Goal: Information Seeking & Learning: Learn about a topic

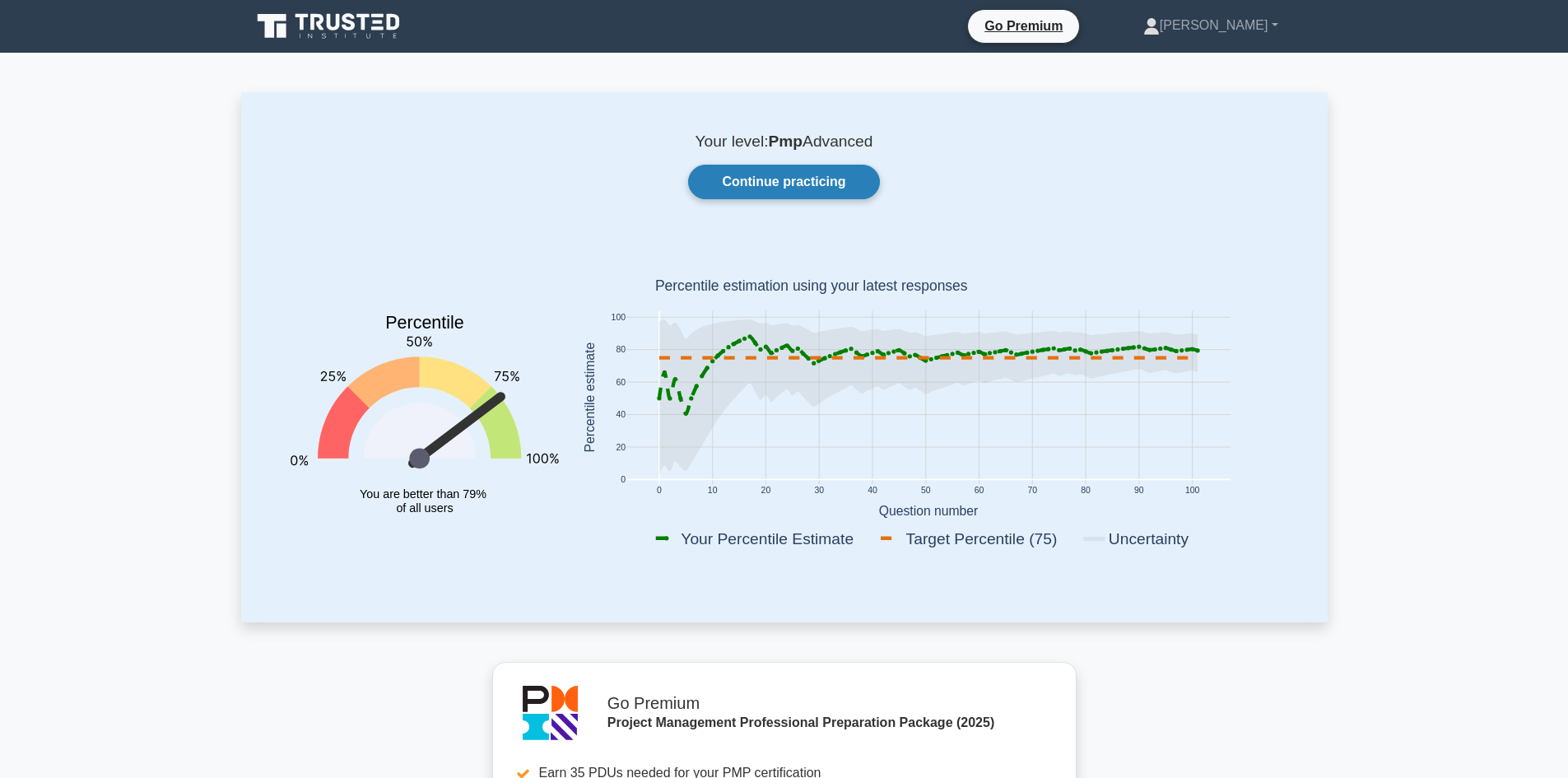
click at [768, 167] on link "Continue practicing" at bounding box center [784, 182] width 191 height 35
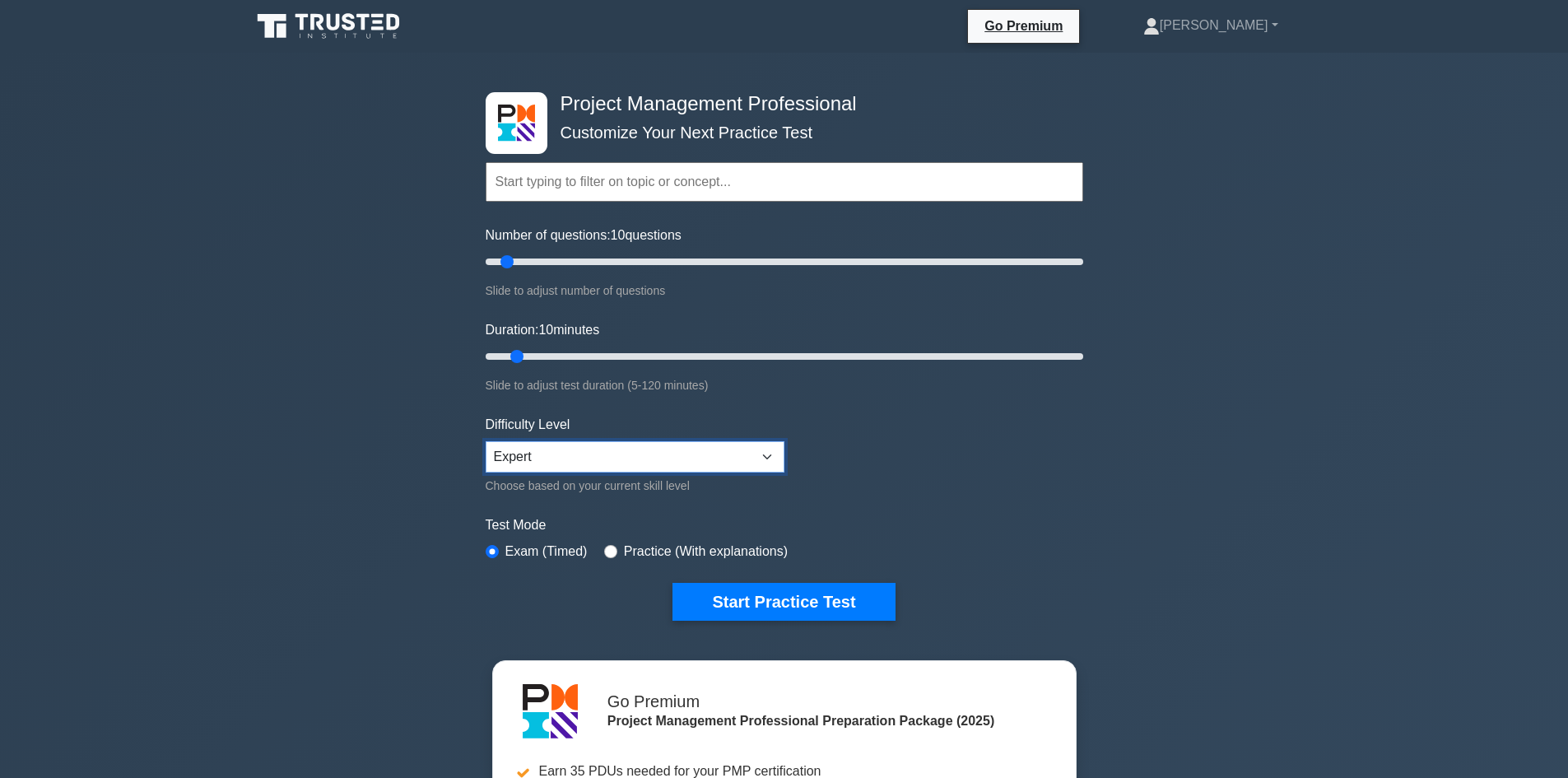
click at [526, 456] on select "Beginner Intermediate Expert" at bounding box center [635, 456] width 299 height 31
select select "beginner"
click at [485, 441] on select "Beginner Intermediate Expert" at bounding box center [635, 456] width 299 height 31
click at [819, 590] on button "Start Practice Test" at bounding box center [784, 602] width 222 height 38
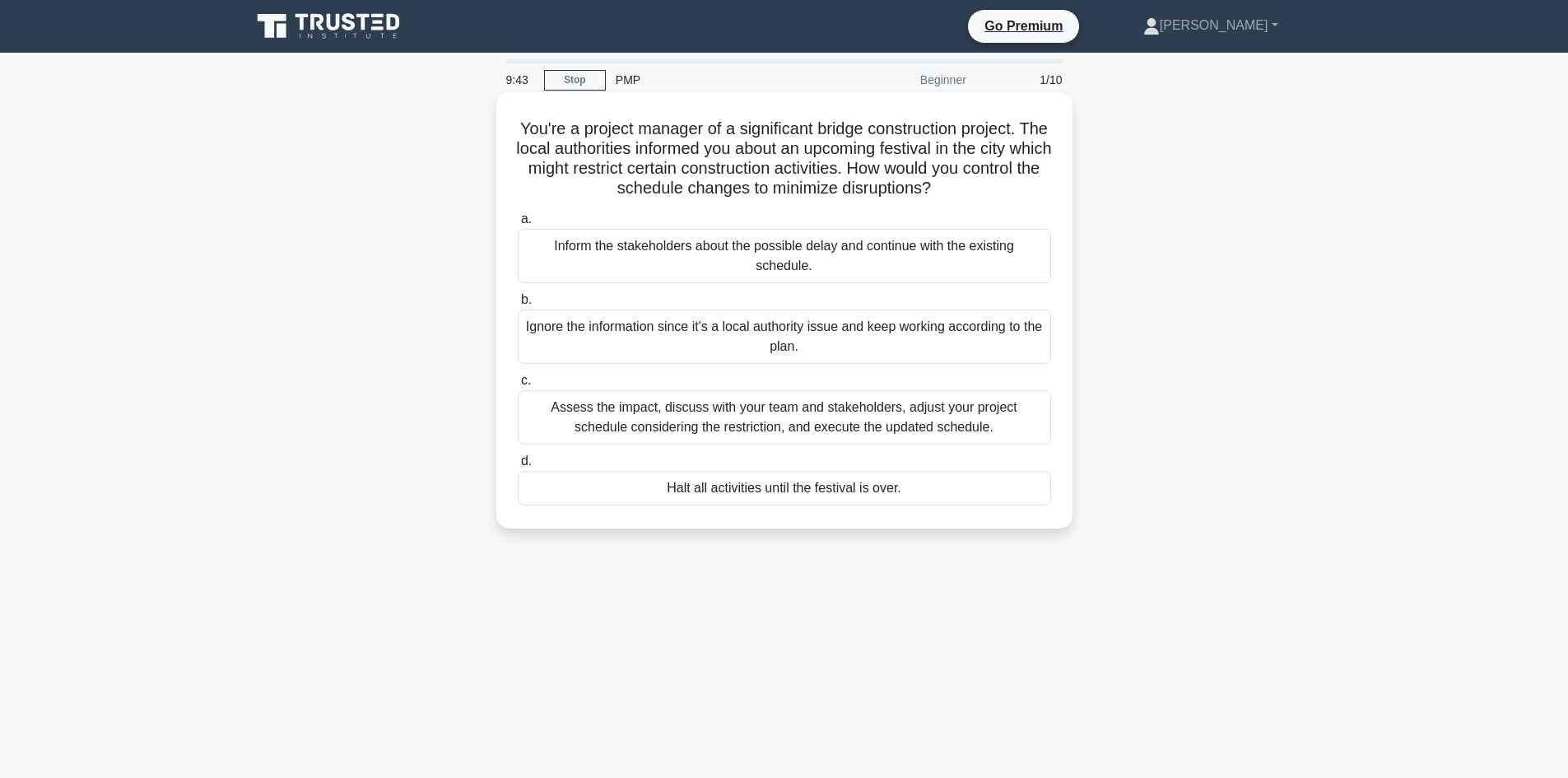
click at [832, 420] on div "Assess the impact, discuss with your team and stakeholders, adjust your project…" at bounding box center [784, 418] width 533 height 55
click at [518, 386] on input "c. Assess the impact, discuss with your team and stakeholders, adjust your proj…" at bounding box center [518, 380] width 0 height 10
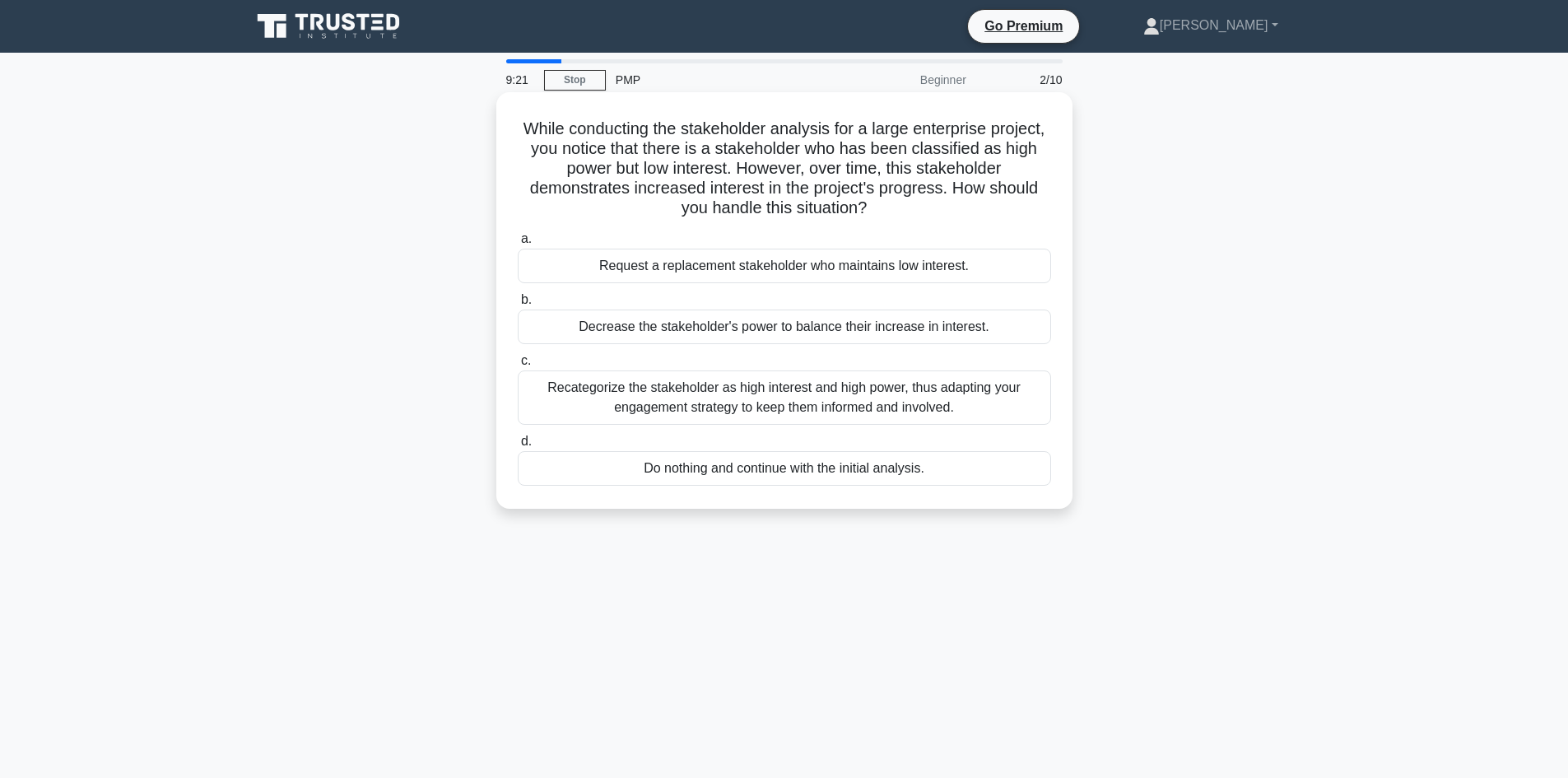
click at [768, 397] on div "Recategorize the stakeholder as high interest and high power, thus adapting you…" at bounding box center [784, 398] width 533 height 55
click at [518, 366] on input "c. Recategorize the stakeholder as high interest and high power, thus adapting …" at bounding box center [518, 360] width 0 height 10
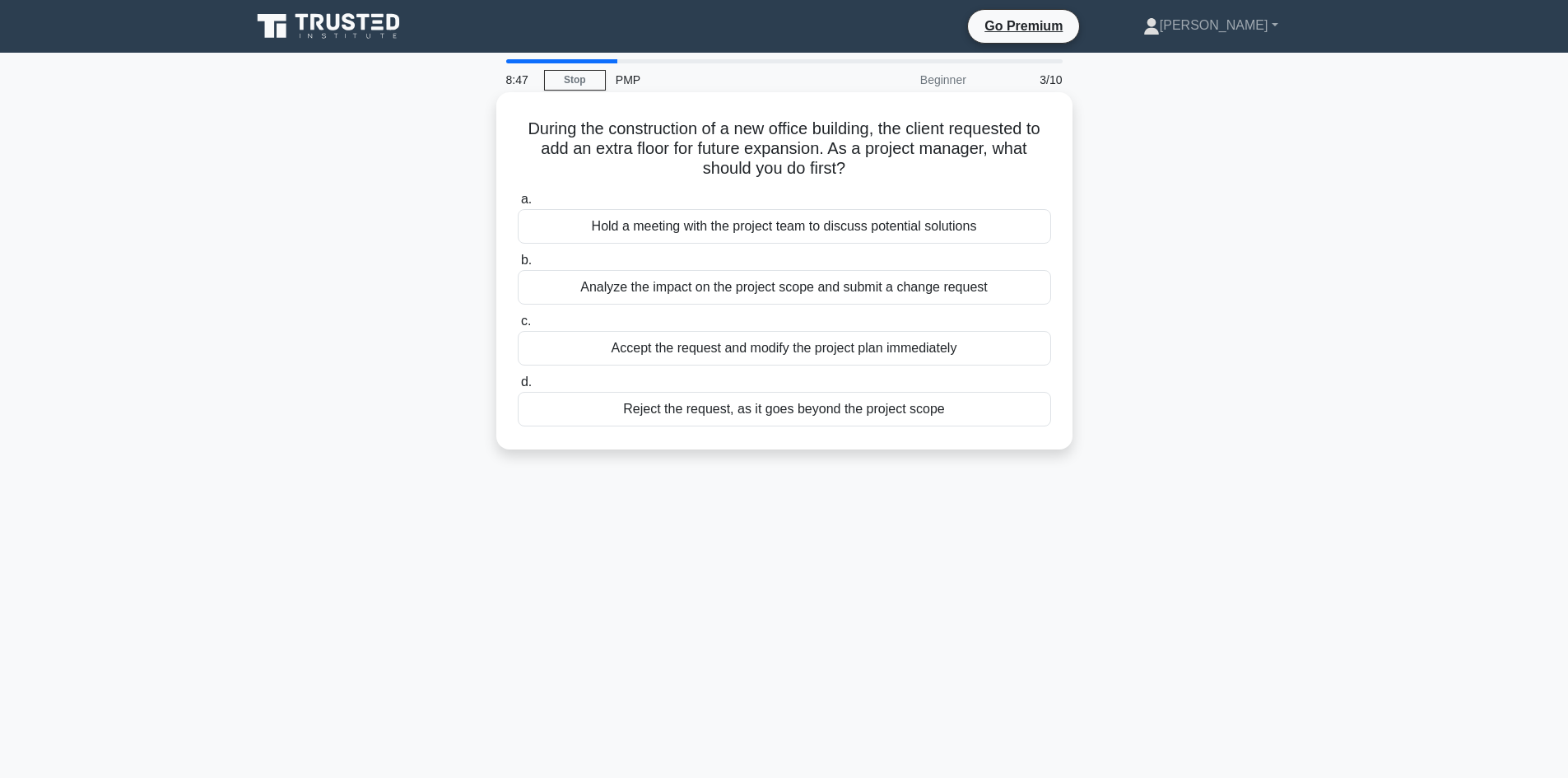
click at [1002, 294] on div "Analyze the impact on the project scope and submit a change request" at bounding box center [784, 287] width 533 height 35
click at [518, 266] on input "b. Analyze the impact on the project scope and submit a change request" at bounding box center [518, 260] width 0 height 10
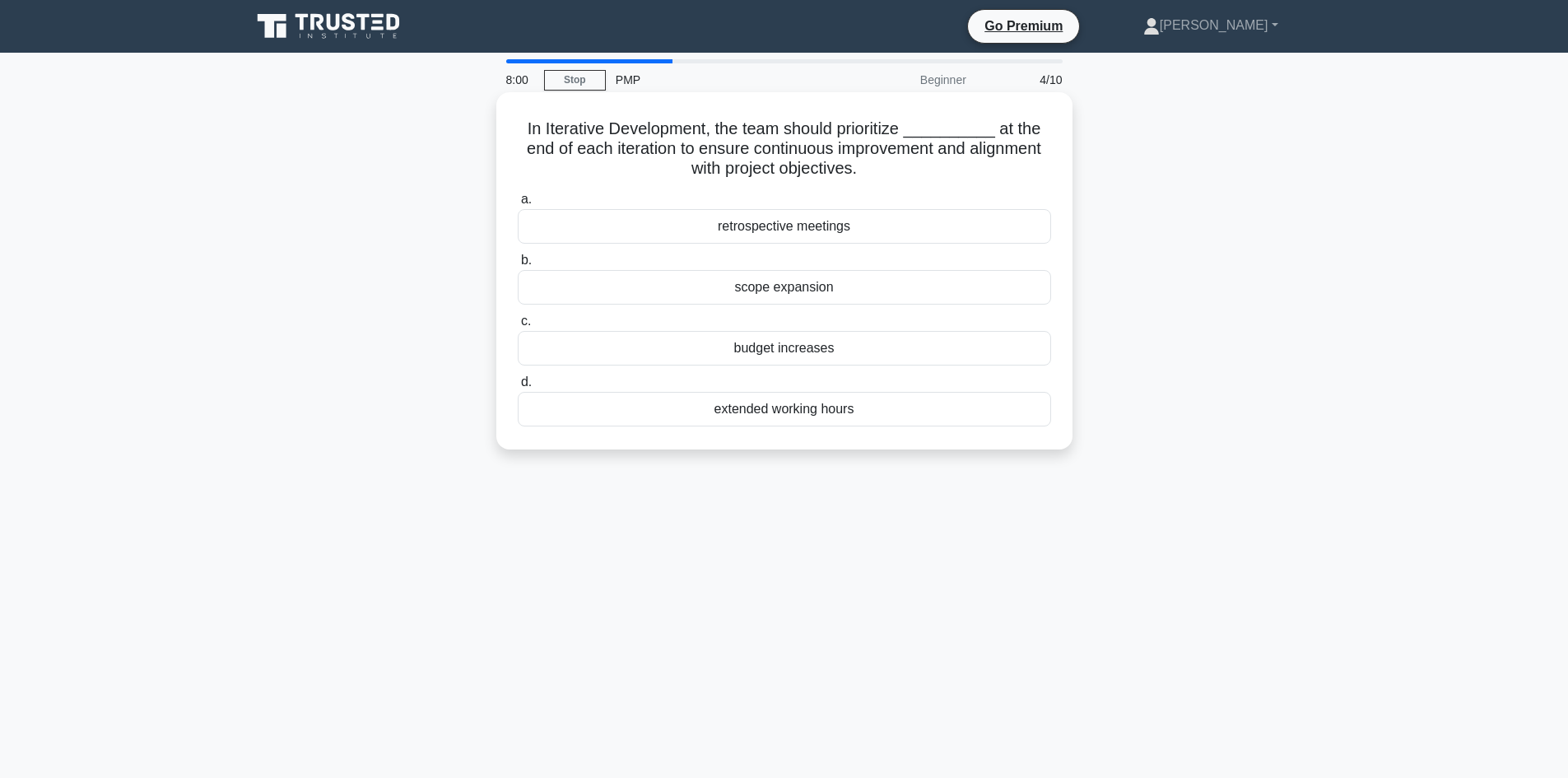
click at [764, 226] on div "retrospective meetings" at bounding box center [784, 226] width 533 height 35
click at [518, 205] on input "a. retrospective meetings" at bounding box center [518, 199] width 0 height 10
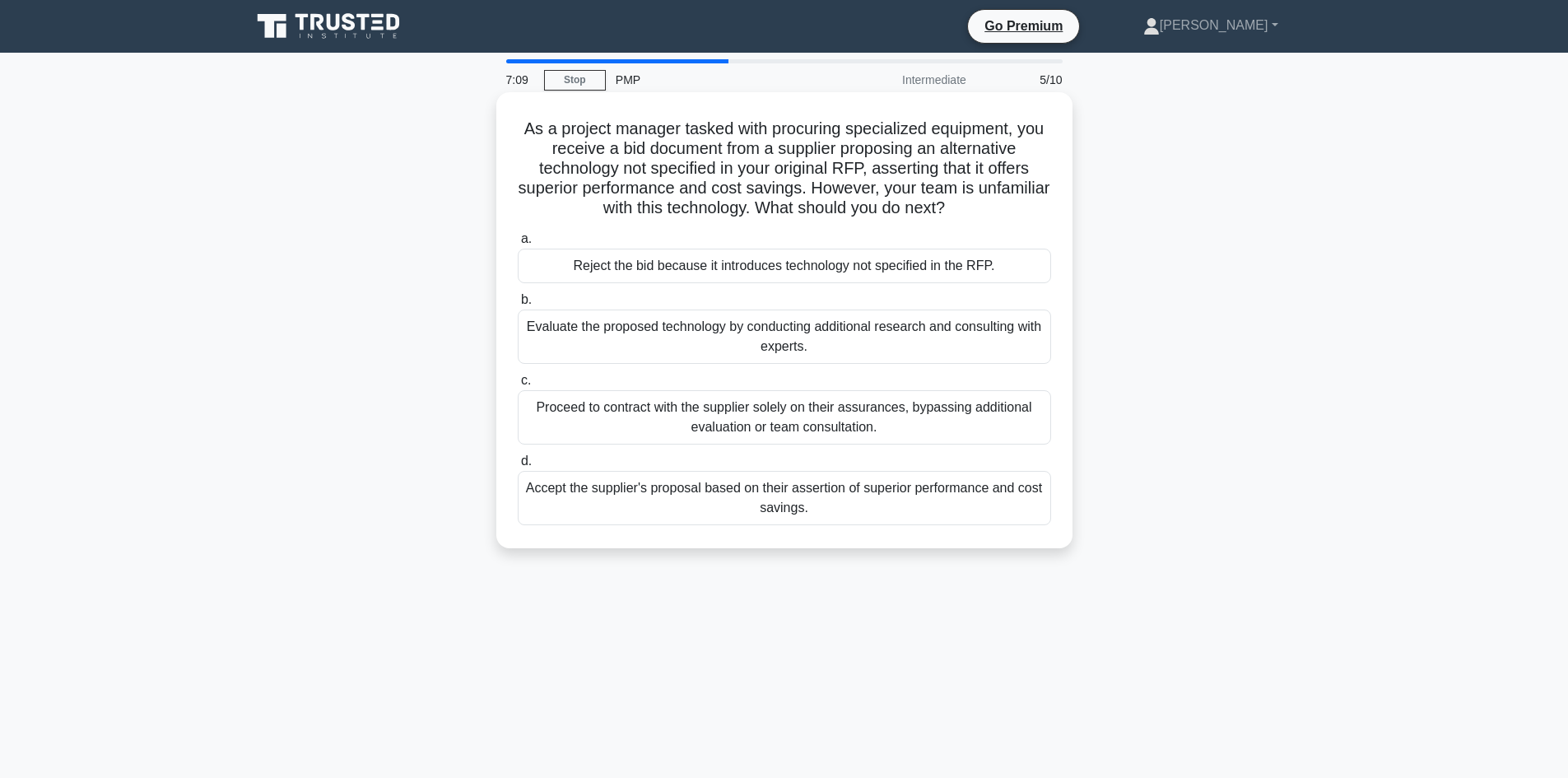
click at [738, 333] on div "Evaluate the proposed technology by conducting additional research and consulti…" at bounding box center [784, 337] width 533 height 55
click at [518, 306] on input "b. Evaluate the proposed technology by conducting additional research and consu…" at bounding box center [518, 299] width 0 height 10
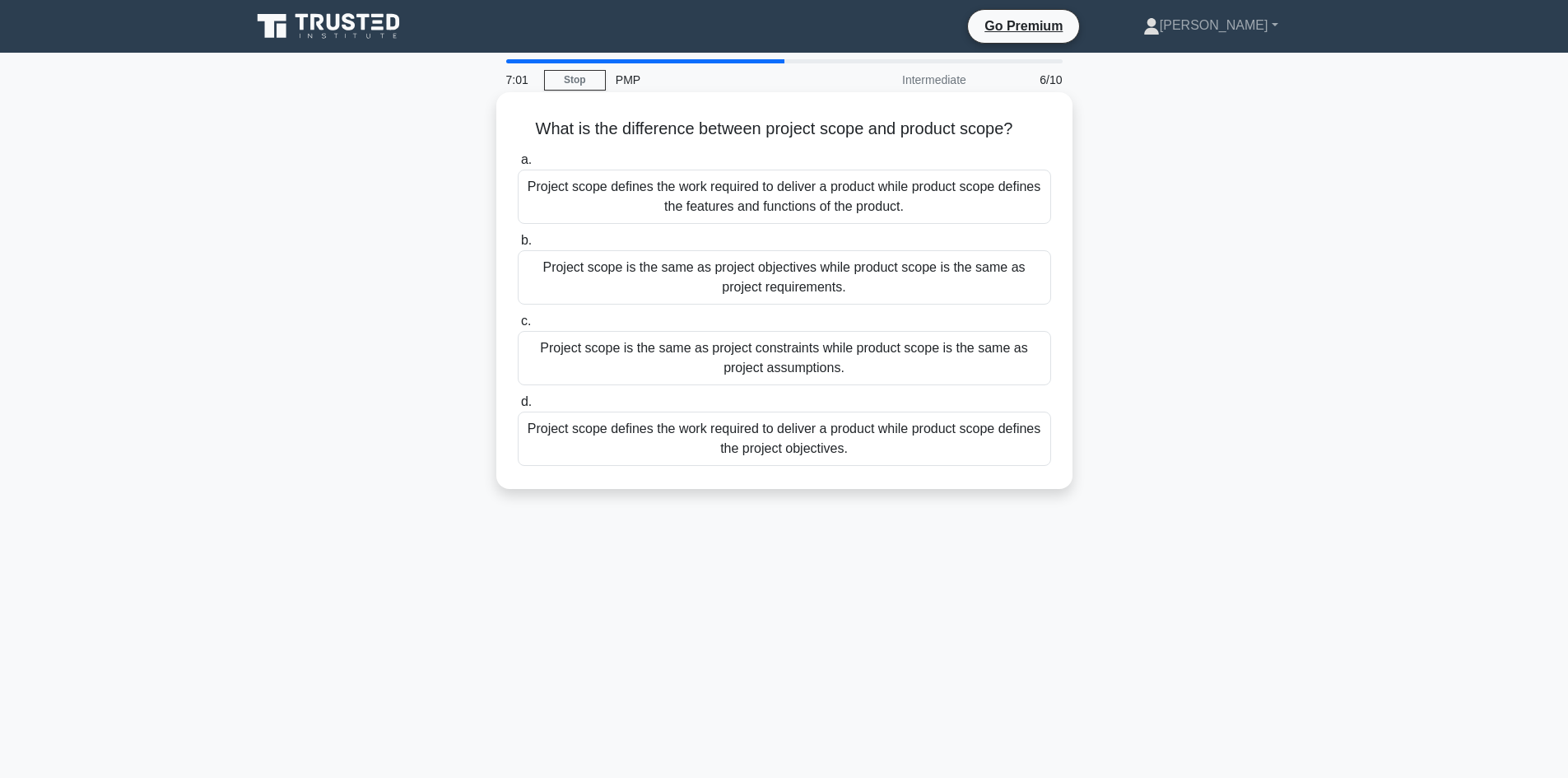
click at [951, 202] on div "Project scope defines the work required to deliver a product while product scop…" at bounding box center [784, 197] width 533 height 55
click at [518, 166] on input "a. Project scope defines the work required to deliver a product while product s…" at bounding box center [518, 160] width 0 height 10
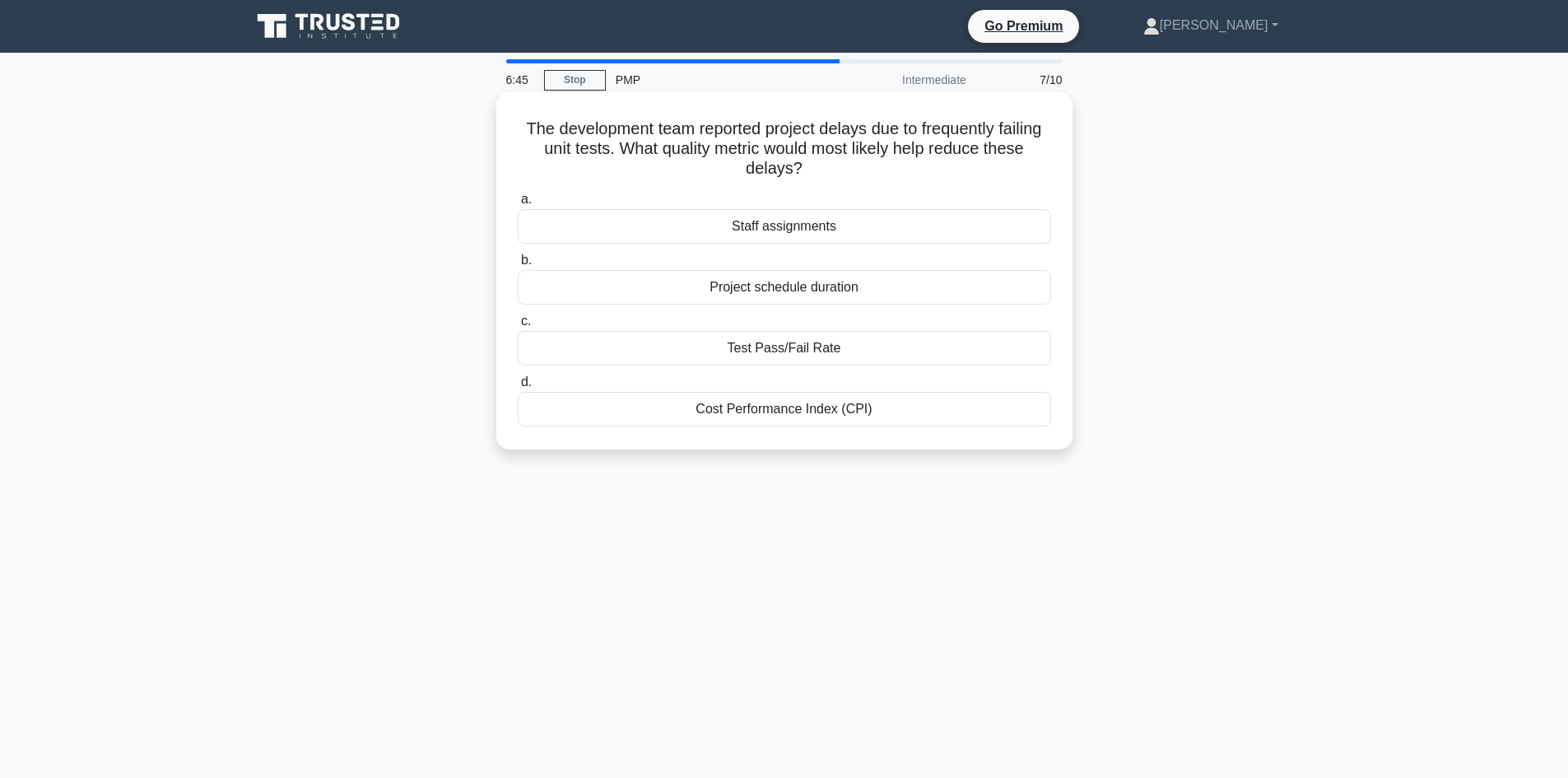
click at [838, 345] on div "Test Pass/Fail Rate" at bounding box center [784, 348] width 533 height 35
click at [518, 326] on input "c. Test Pass/Fail Rate" at bounding box center [518, 321] width 0 height 10
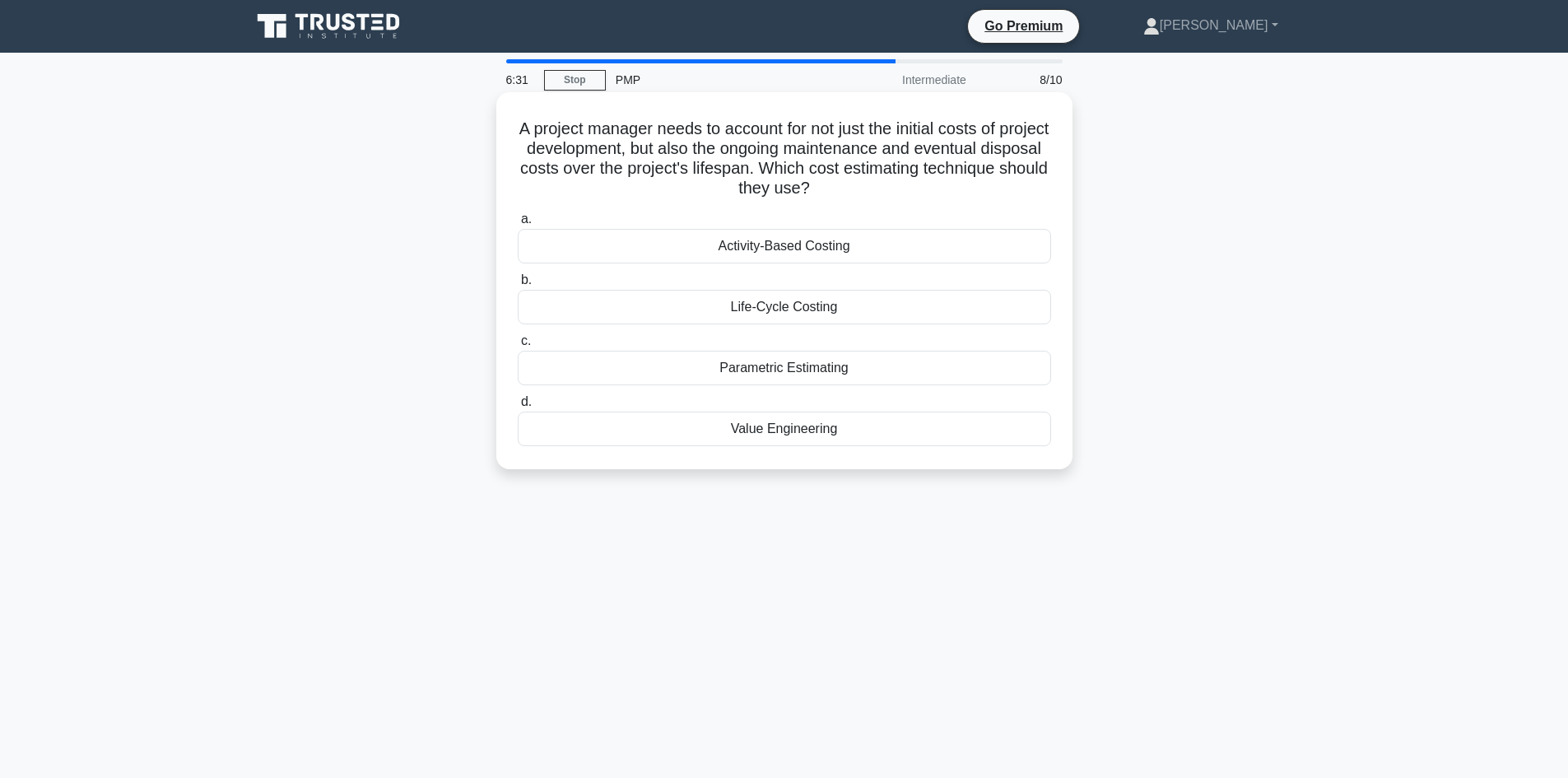
click at [797, 309] on div "Life-Cycle Costing" at bounding box center [784, 307] width 533 height 35
click at [518, 286] on input "b. Life-Cycle Costing" at bounding box center [518, 279] width 0 height 10
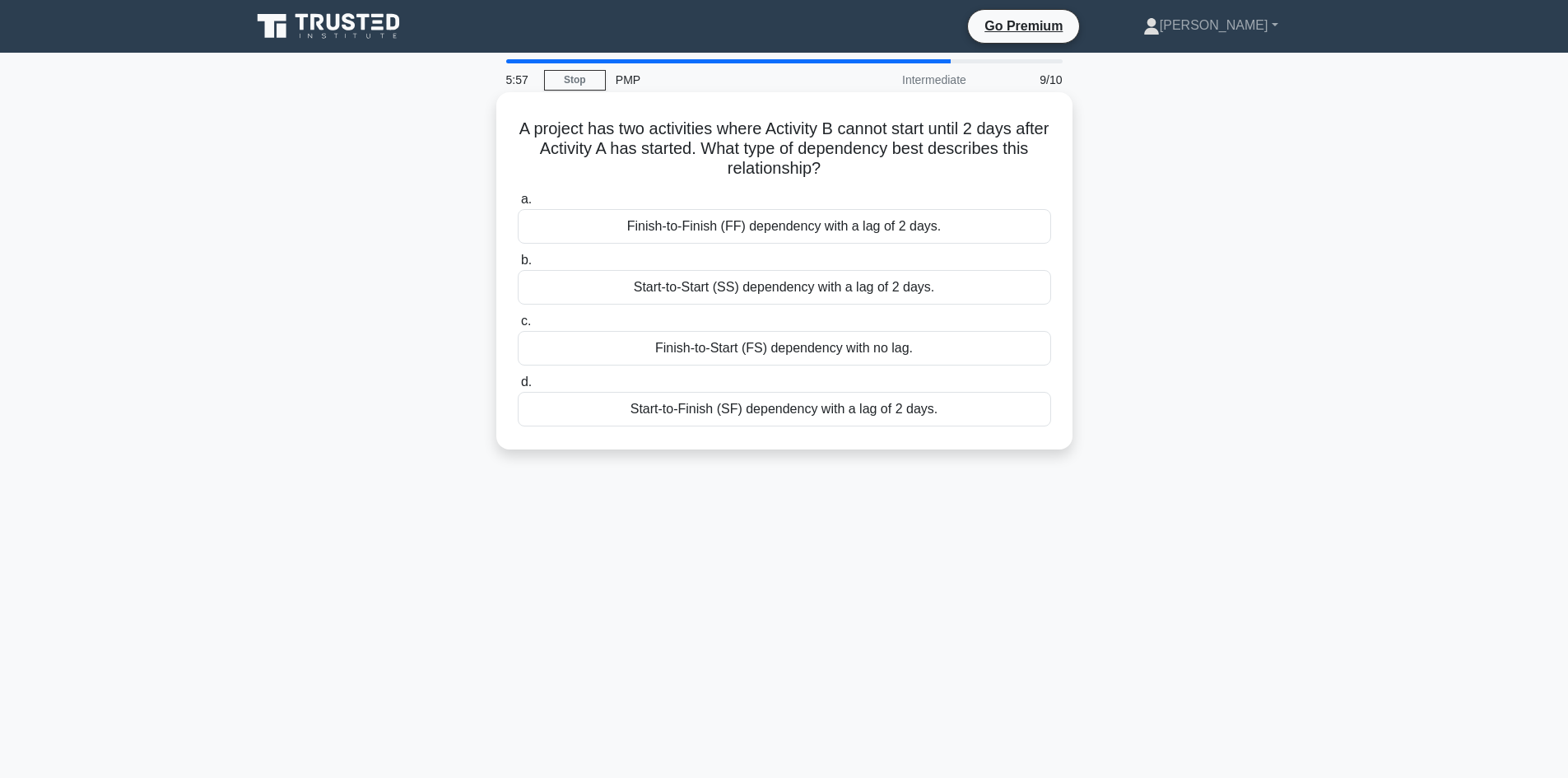
click at [849, 287] on div "Start-to-Start (SS) dependency with a lag of 2 days." at bounding box center [784, 287] width 533 height 35
click at [518, 266] on input "b. Start-to-Start (SS) dependency with a lag of 2 days." at bounding box center [518, 260] width 0 height 10
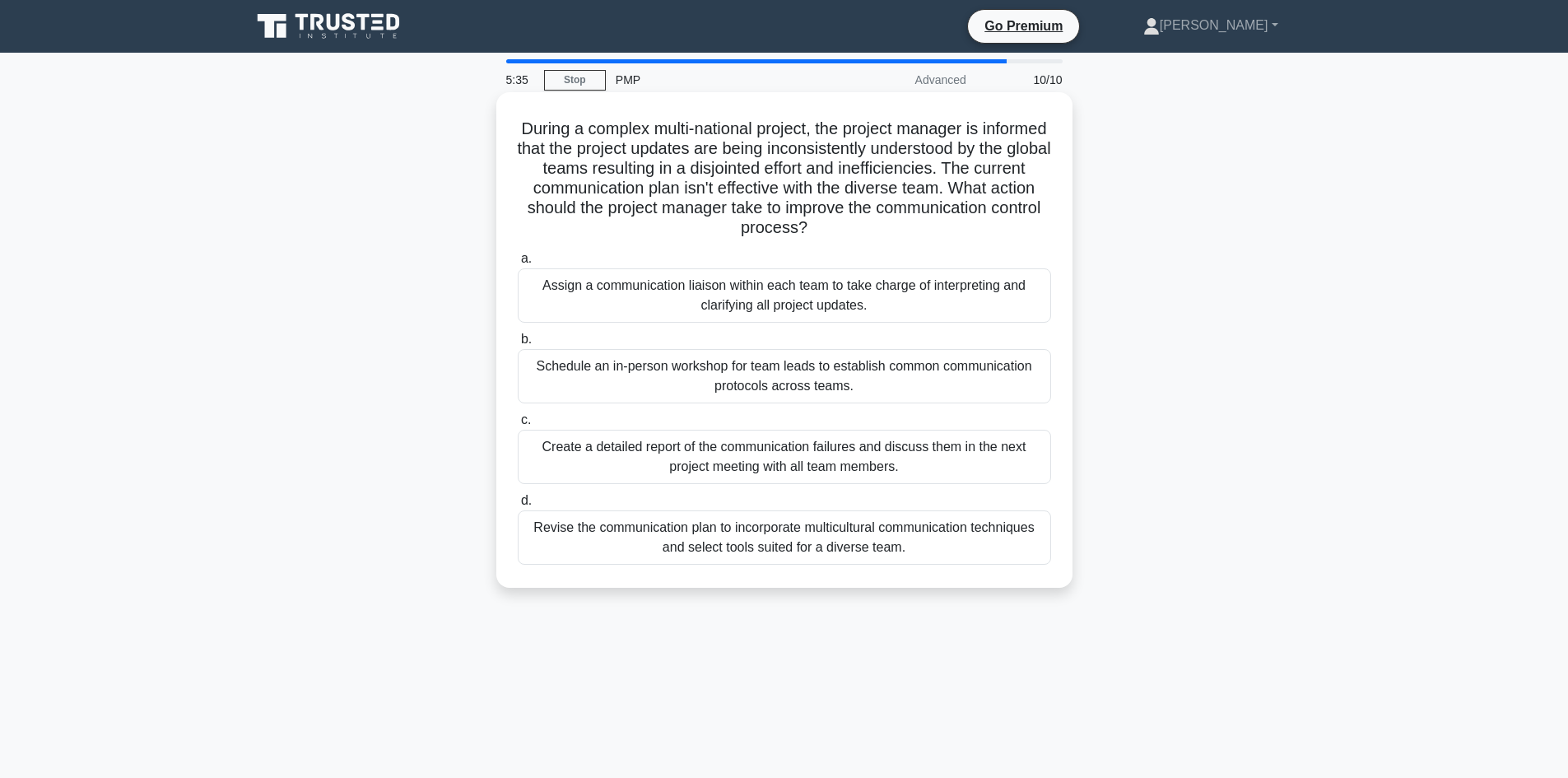
click at [813, 541] on div "Revise the communication plan to incorporate multicultural communication techni…" at bounding box center [784, 538] width 533 height 55
click at [518, 506] on input "d. Revise the communication plan to incorporate multicultural communication tec…" at bounding box center [518, 500] width 0 height 10
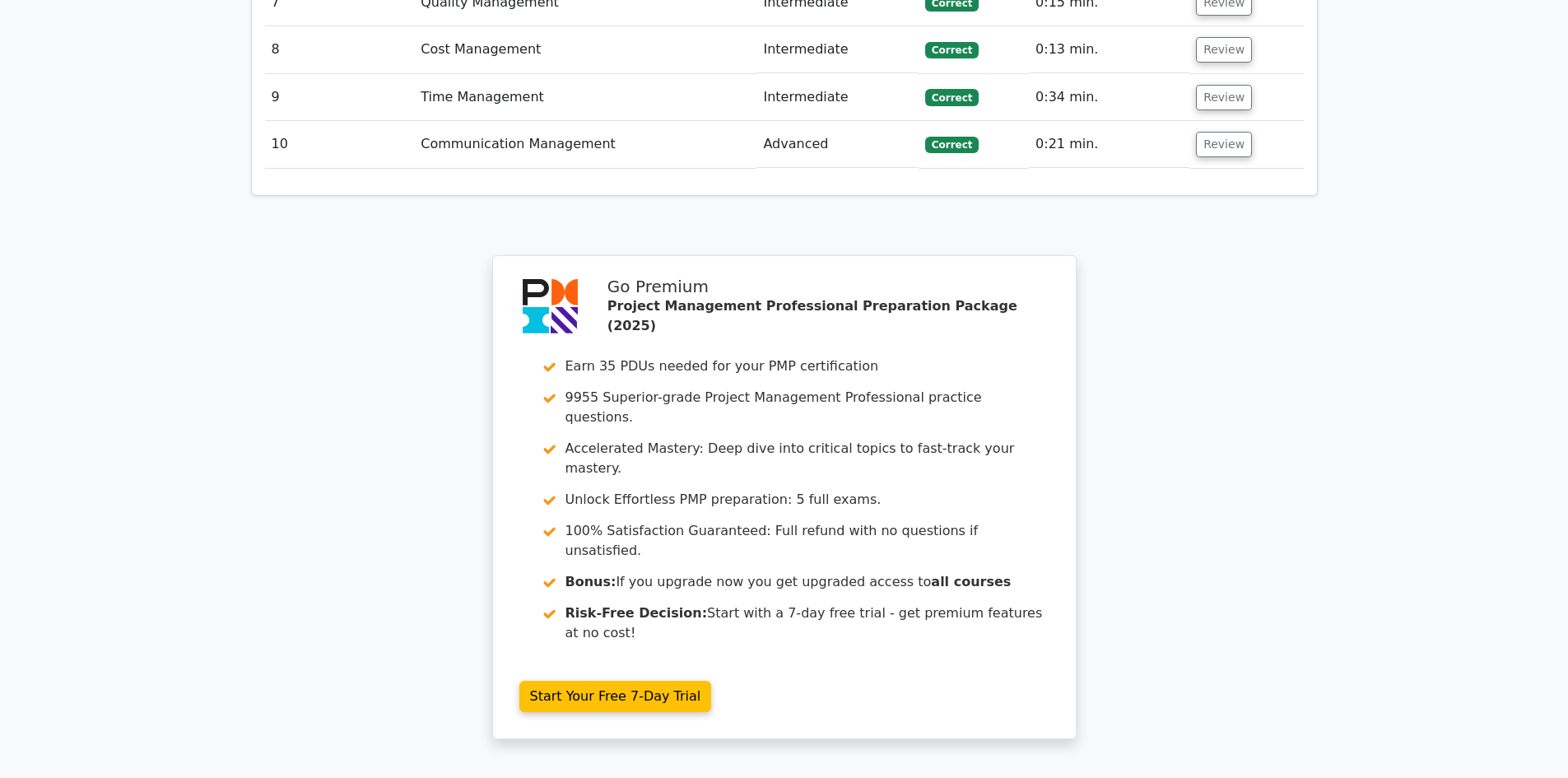
scroll to position [2692, 0]
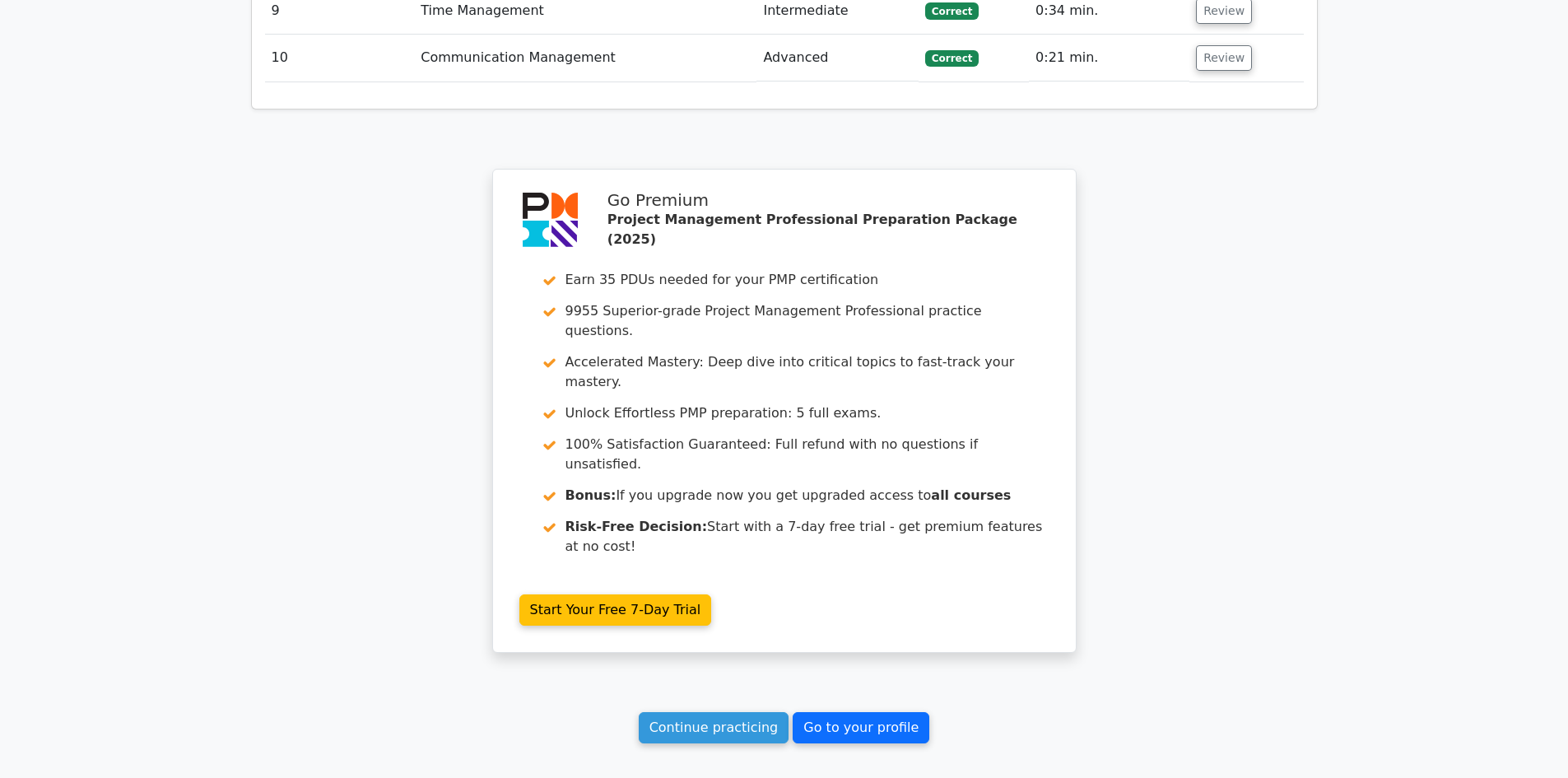
click at [856, 712] on link "Go to your profile" at bounding box center [861, 727] width 136 height 31
